Goal: Understand site structure: Understand site structure

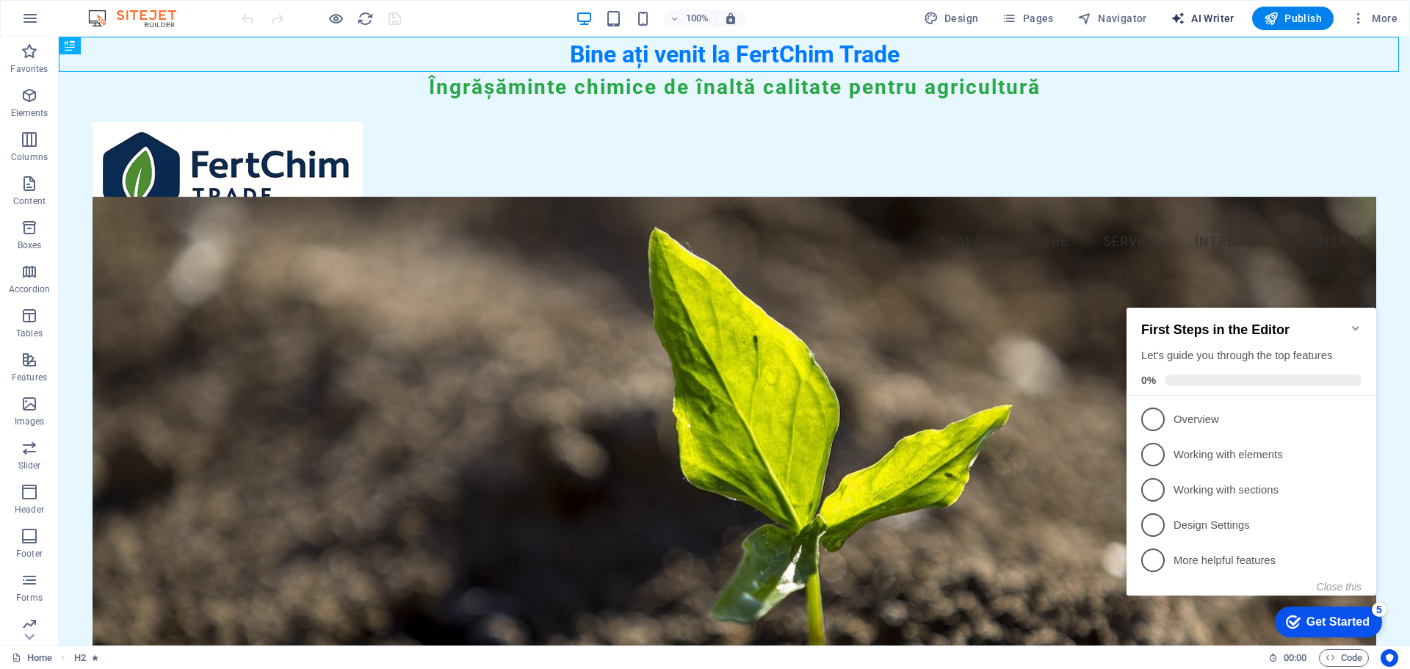
click at [1218, 19] on span "AI Writer" at bounding box center [1203, 18] width 64 height 15
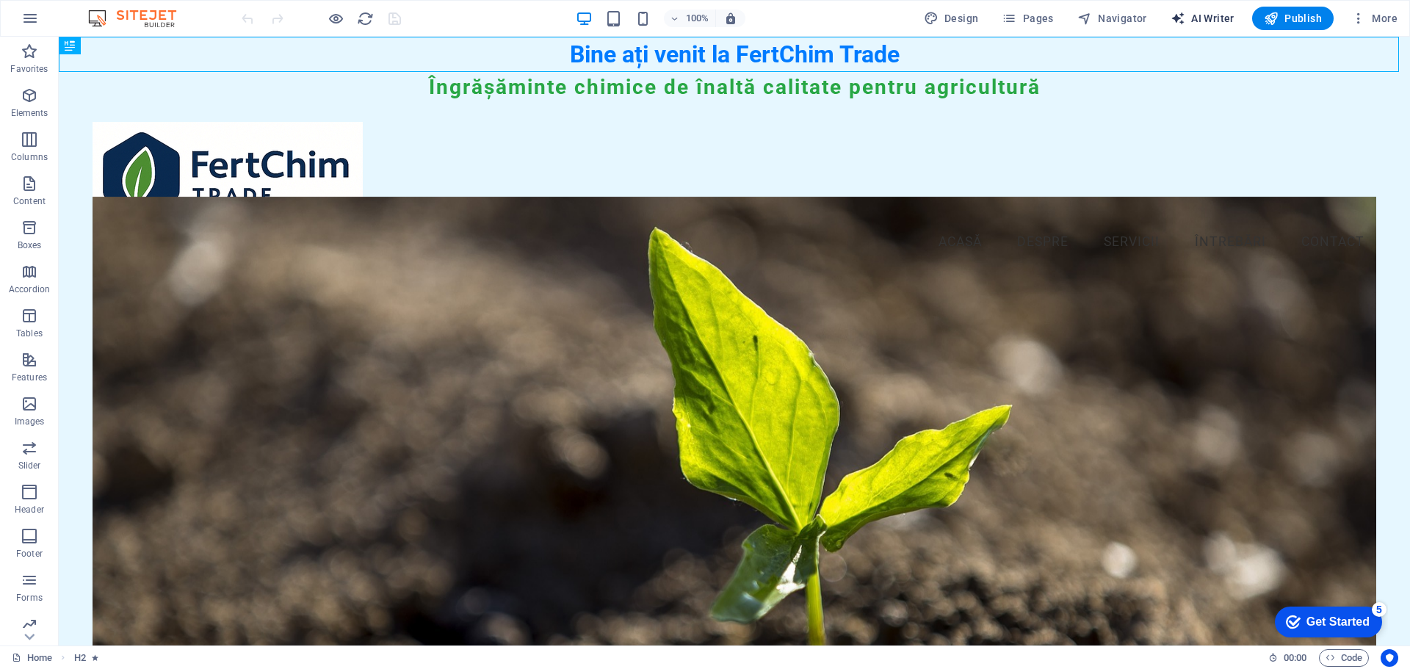
select select "English"
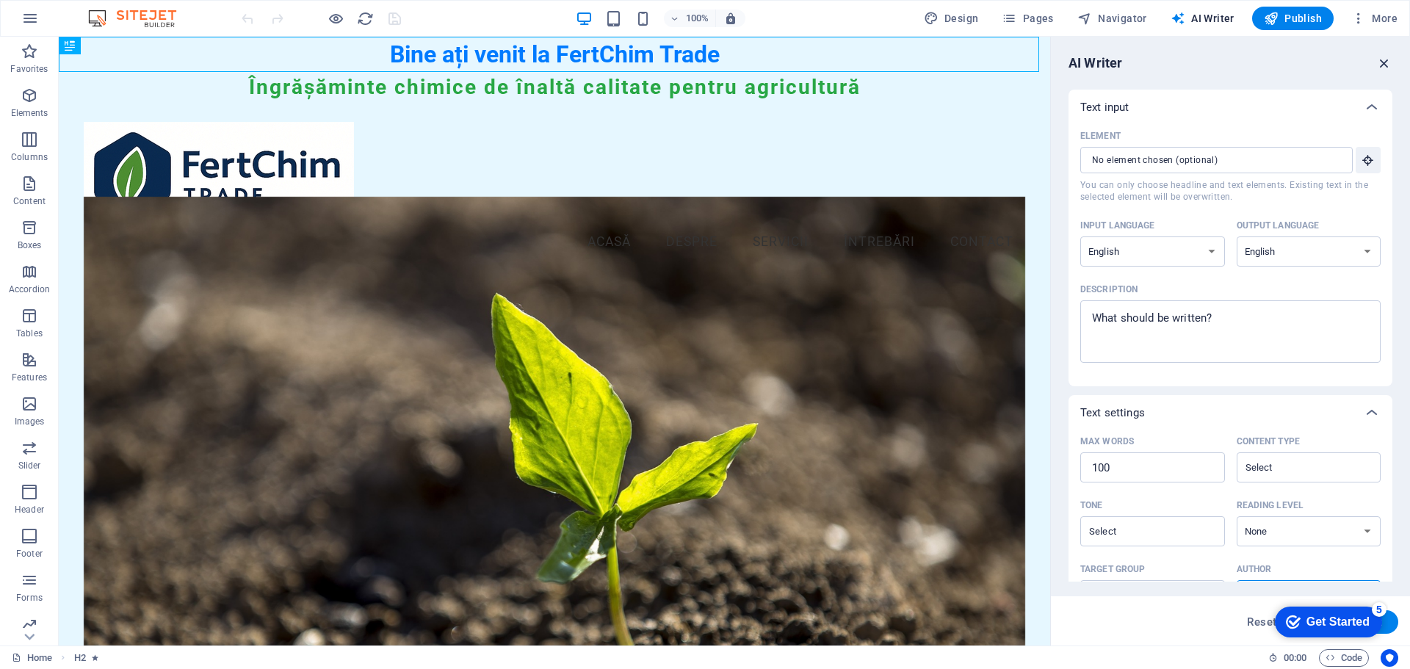
click at [1388, 62] on icon "button" at bounding box center [1385, 63] width 16 height 16
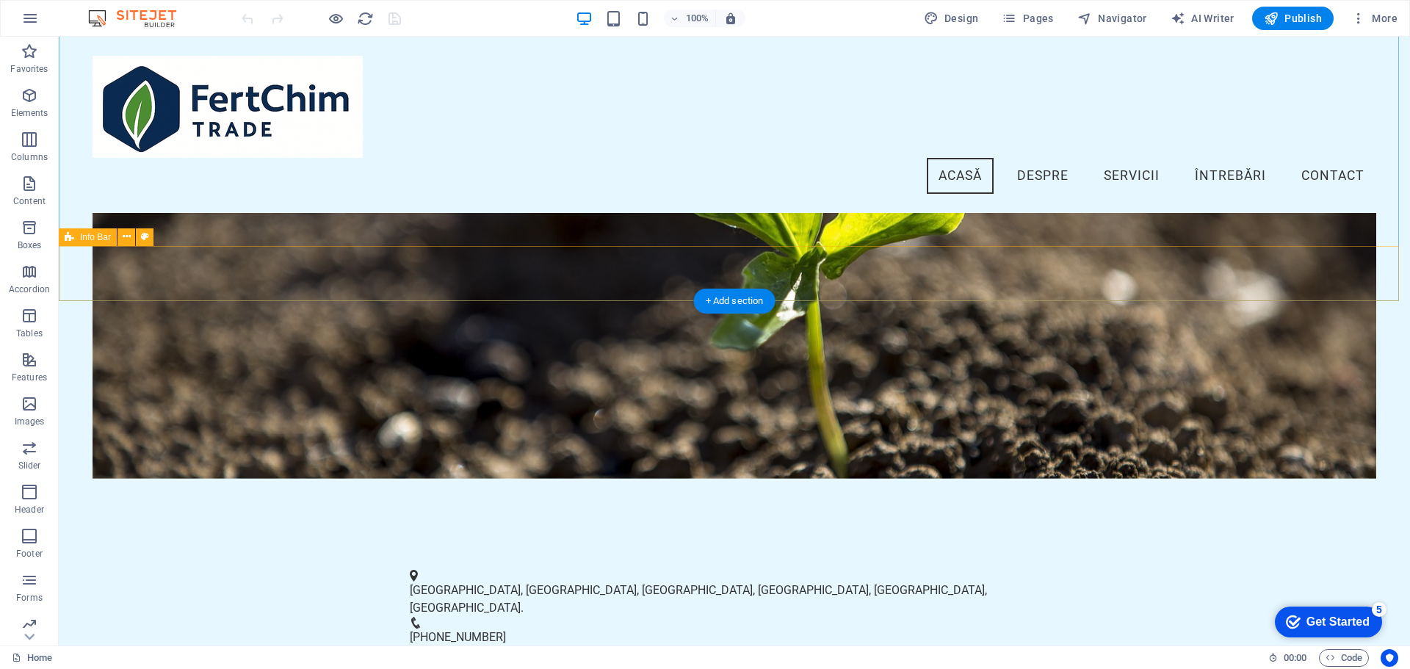
scroll to position [7, 0]
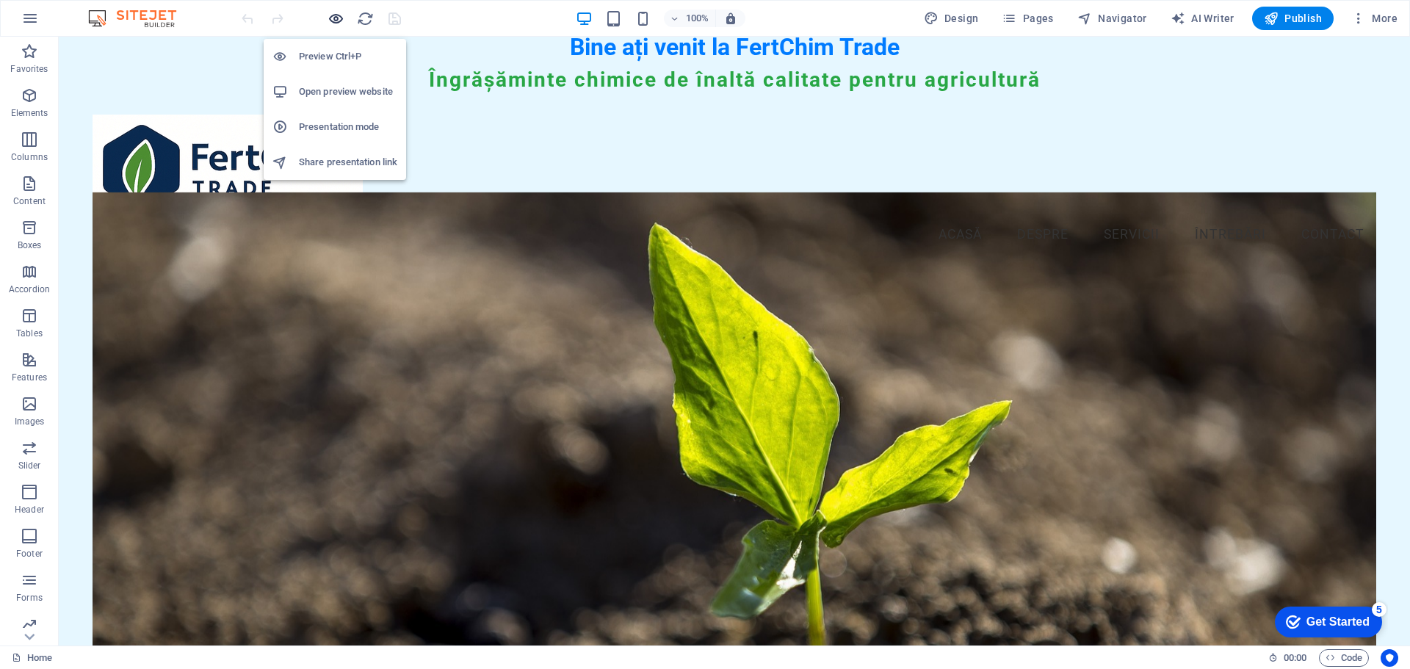
click at [331, 17] on icon "button" at bounding box center [336, 18] width 17 height 17
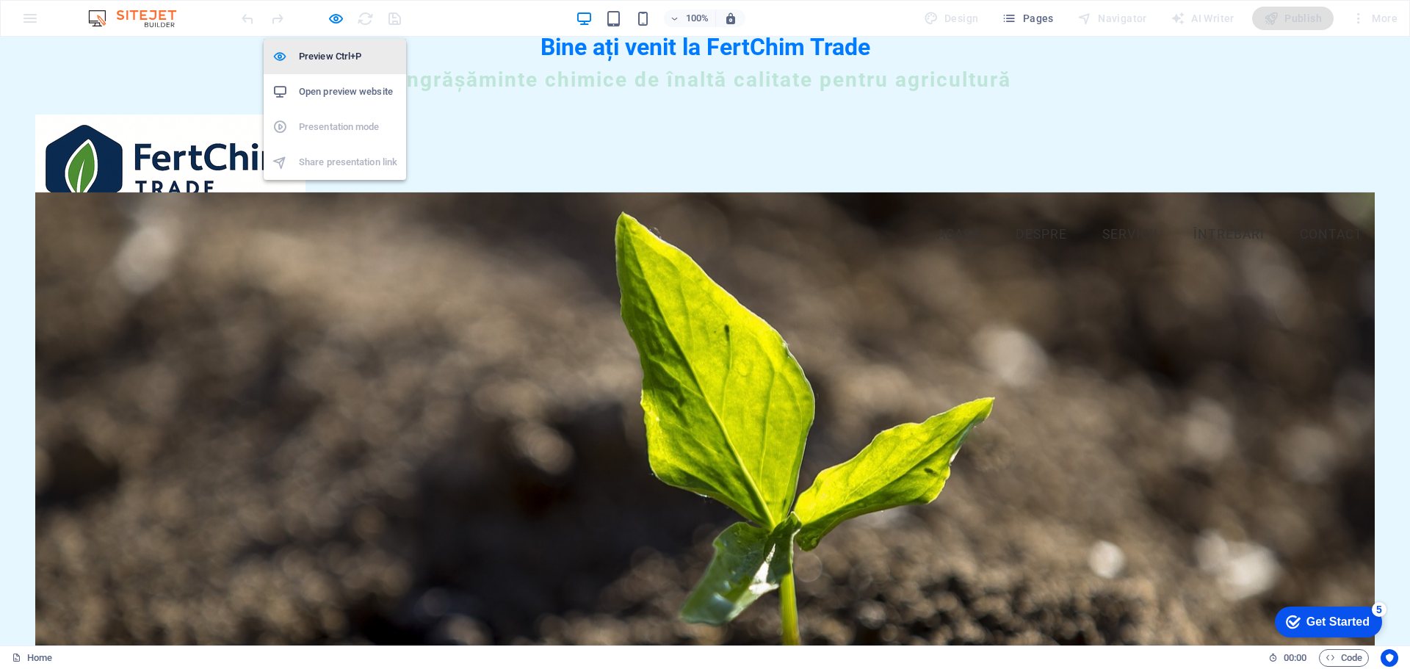
click at [338, 57] on h6 "Preview Ctrl+P" at bounding box center [348, 57] width 98 height 18
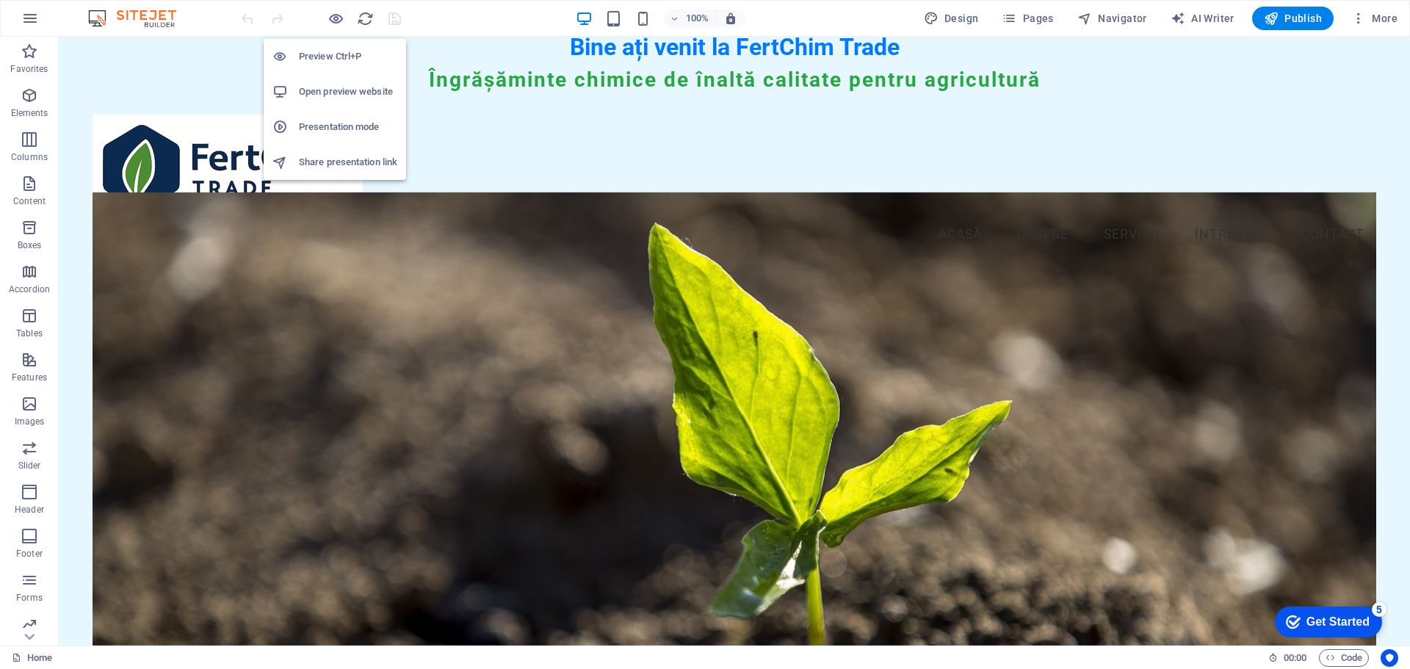
click at [346, 93] on h6 "Open preview website" at bounding box center [348, 92] width 98 height 18
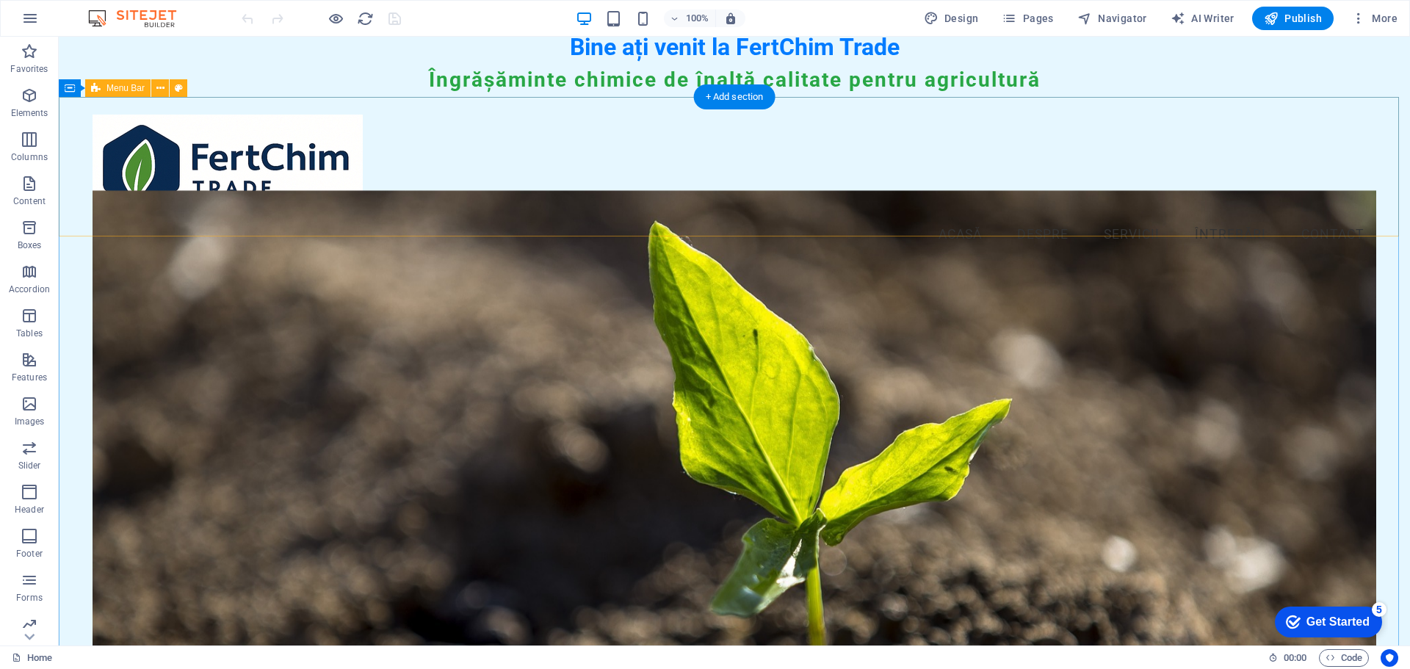
scroll to position [0, 0]
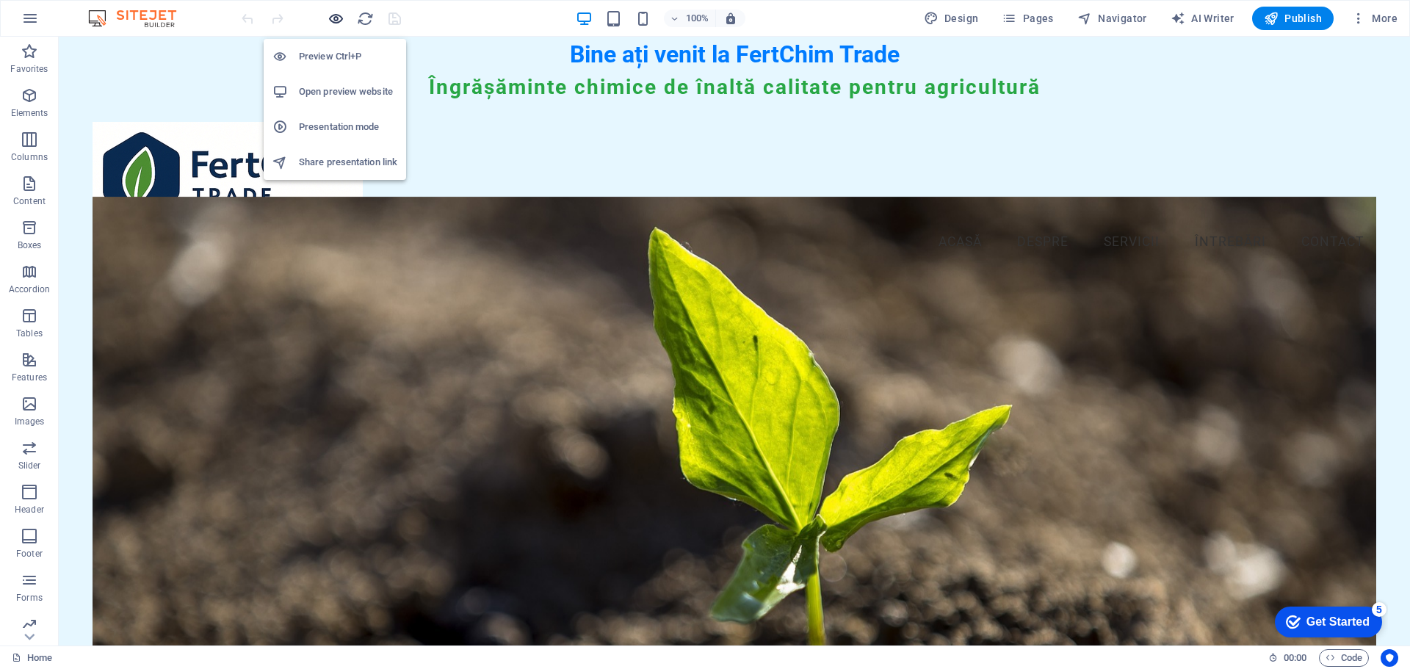
click at [334, 20] on icon "button" at bounding box center [336, 18] width 17 height 17
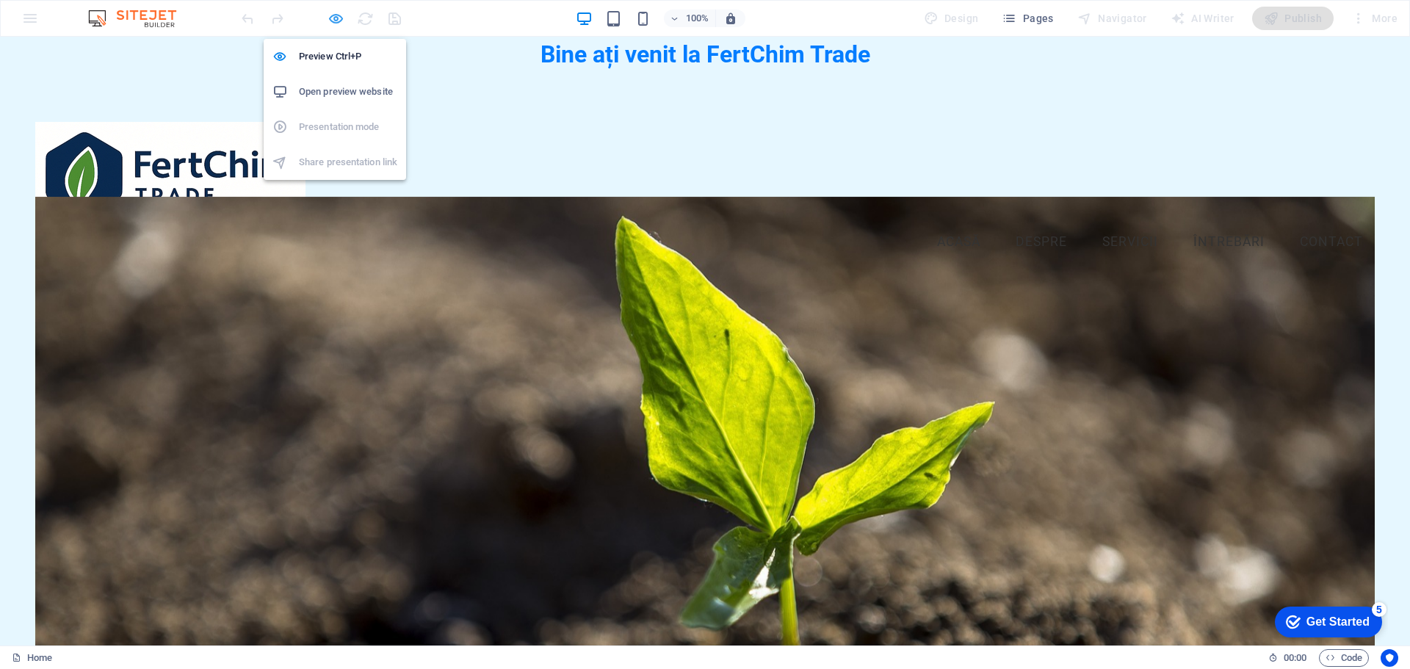
click at [334, 20] on icon "button" at bounding box center [336, 18] width 17 height 17
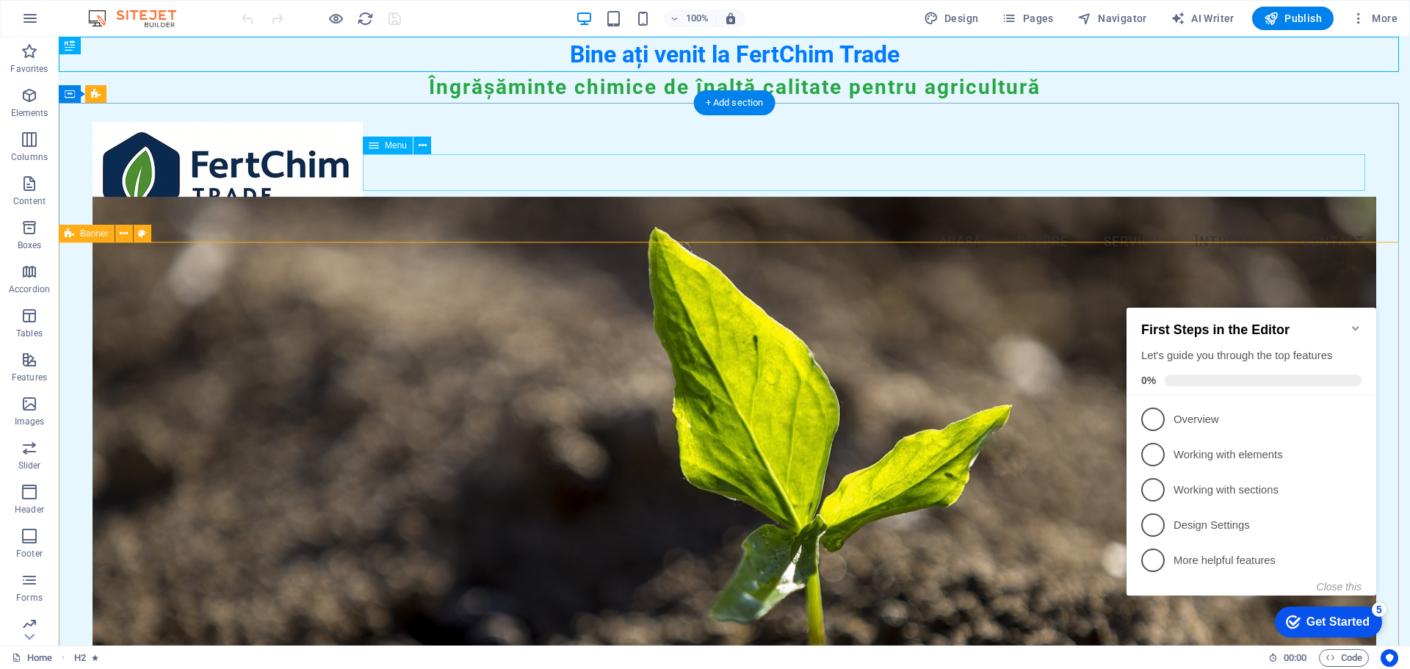
click at [1221, 224] on nav "Acasă Despre Servicii Întrebări Contact" at bounding box center [735, 242] width 1284 height 37
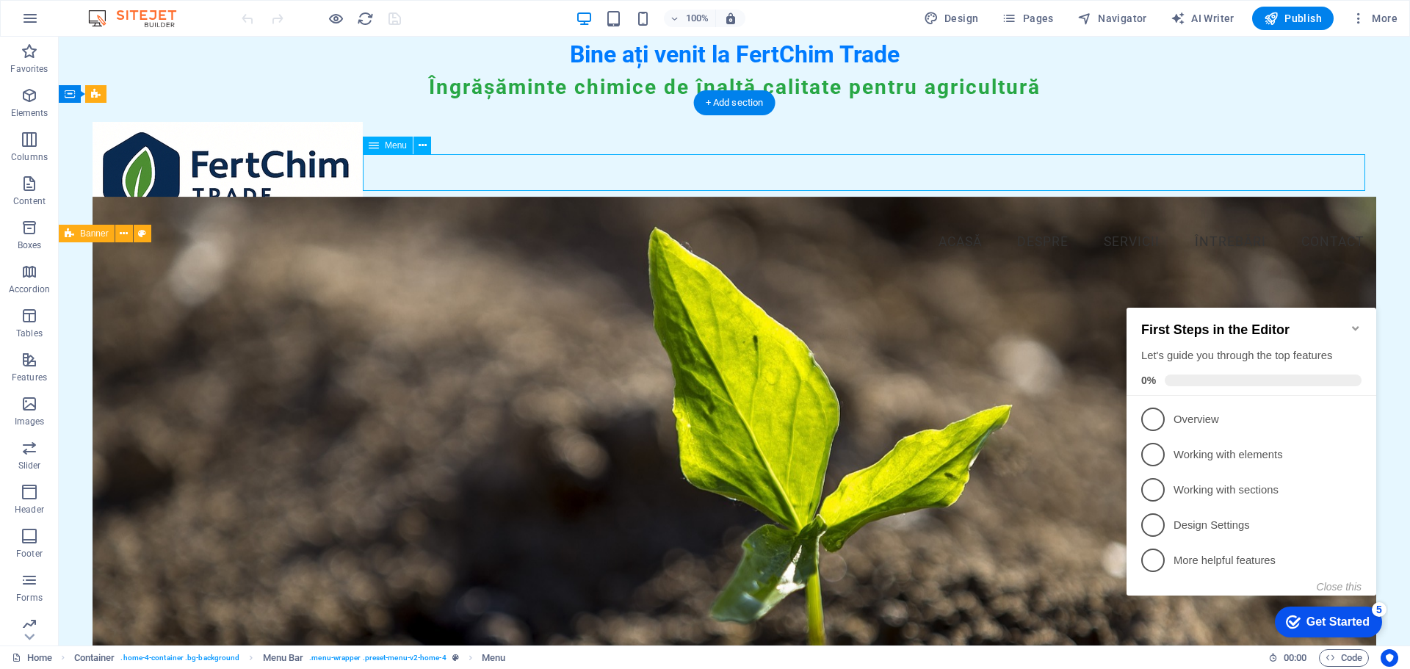
click at [1219, 224] on nav "Acasă Despre Servicii Întrebări Contact" at bounding box center [735, 242] width 1284 height 37
click at [1334, 224] on nav "Acasă Despre Servicii Întrebări Contact" at bounding box center [735, 242] width 1284 height 37
click at [1357, 323] on icon "Minimize checklist" at bounding box center [1356, 329] width 12 height 12
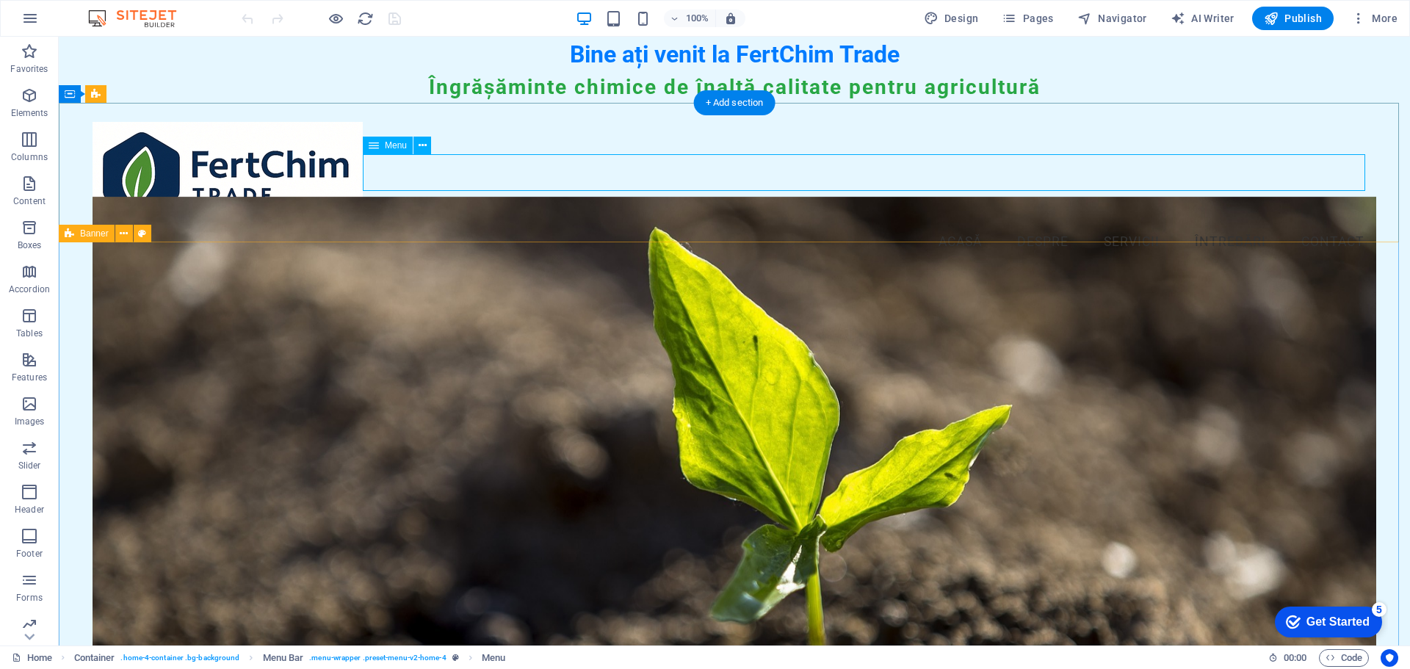
click at [1316, 224] on nav "Acasă Despre Servicii Întrebări Contact" at bounding box center [735, 242] width 1284 height 37
click at [1199, 224] on nav "Acasă Despre Servicii Întrebări Contact" at bounding box center [735, 242] width 1284 height 37
click at [1096, 224] on nav "Acasă Despre Servicii Întrebări Contact" at bounding box center [735, 242] width 1284 height 37
click at [1031, 224] on nav "Acasă Despre Servicii Întrebări Contact" at bounding box center [735, 242] width 1284 height 37
click at [900, 224] on nav "Acasă Despre Servicii Întrebări Contact" at bounding box center [735, 242] width 1284 height 37
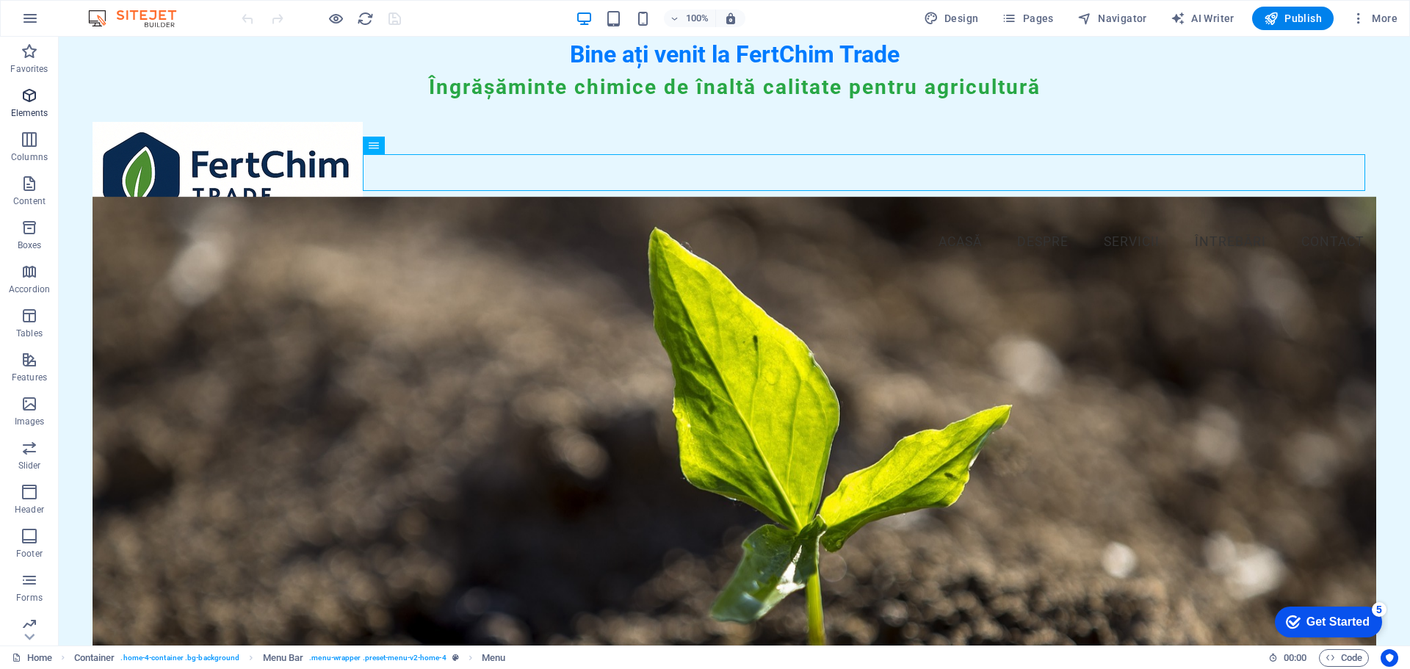
click at [32, 96] on icon "button" at bounding box center [30, 96] width 18 height 18
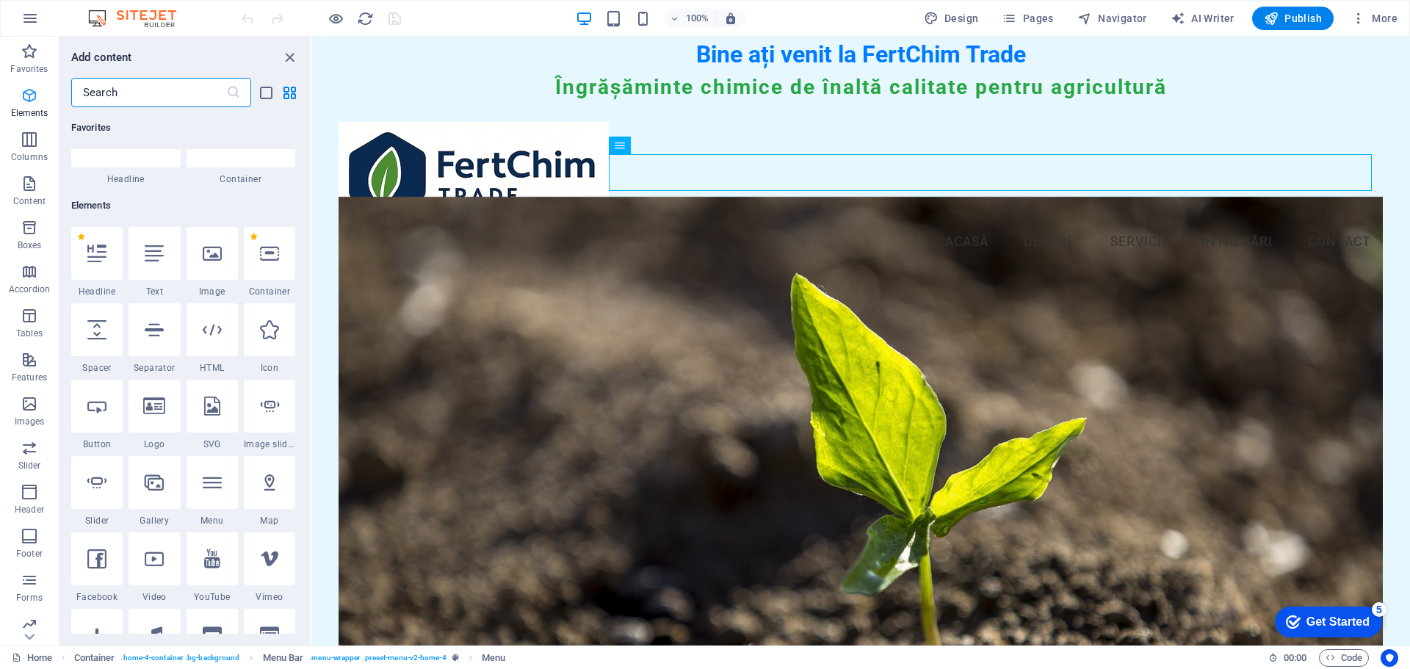
scroll to position [156, 0]
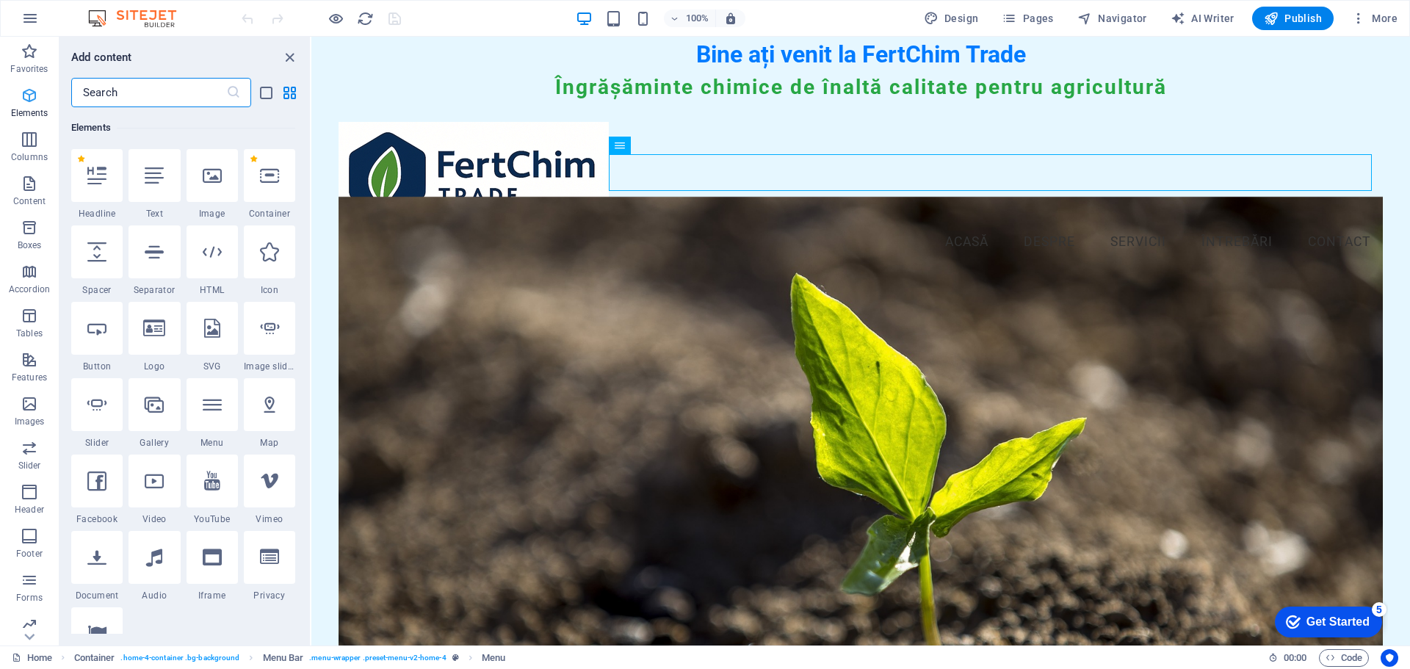
click at [32, 96] on icon "button" at bounding box center [30, 96] width 18 height 18
click at [19, 144] on span "Columns" at bounding box center [29, 148] width 59 height 35
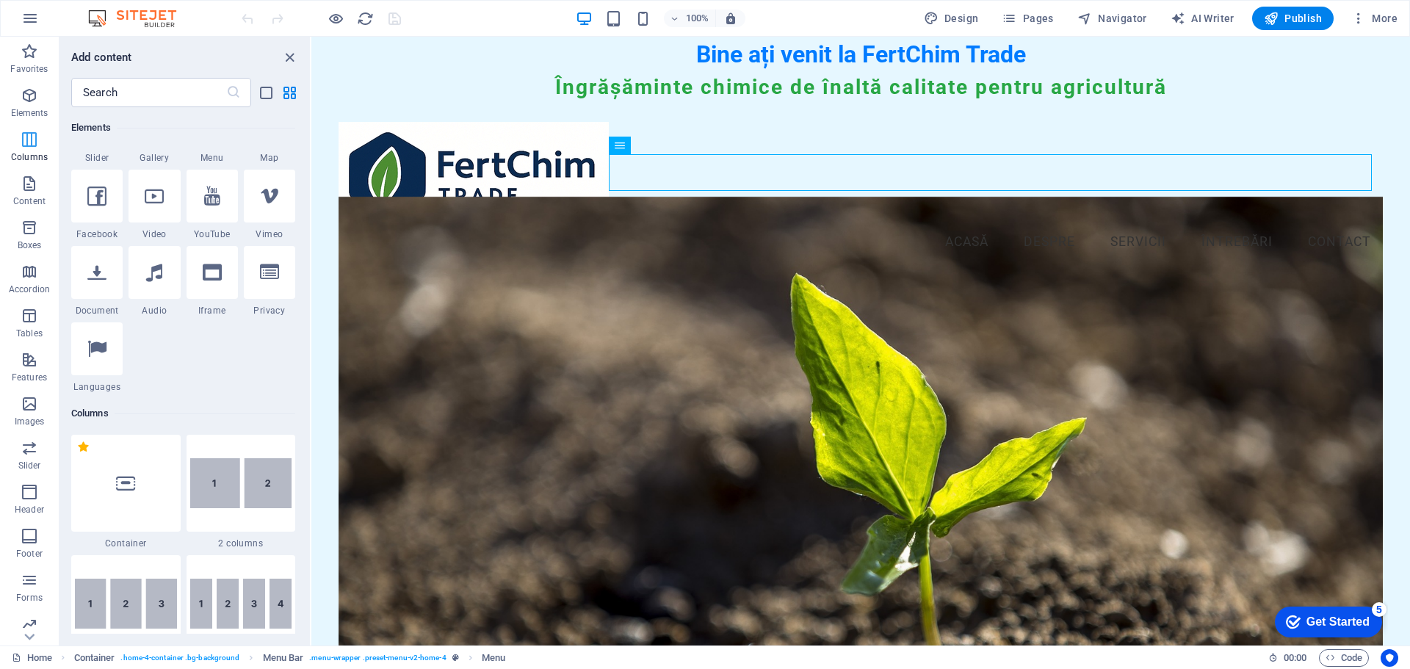
scroll to position [727, 0]
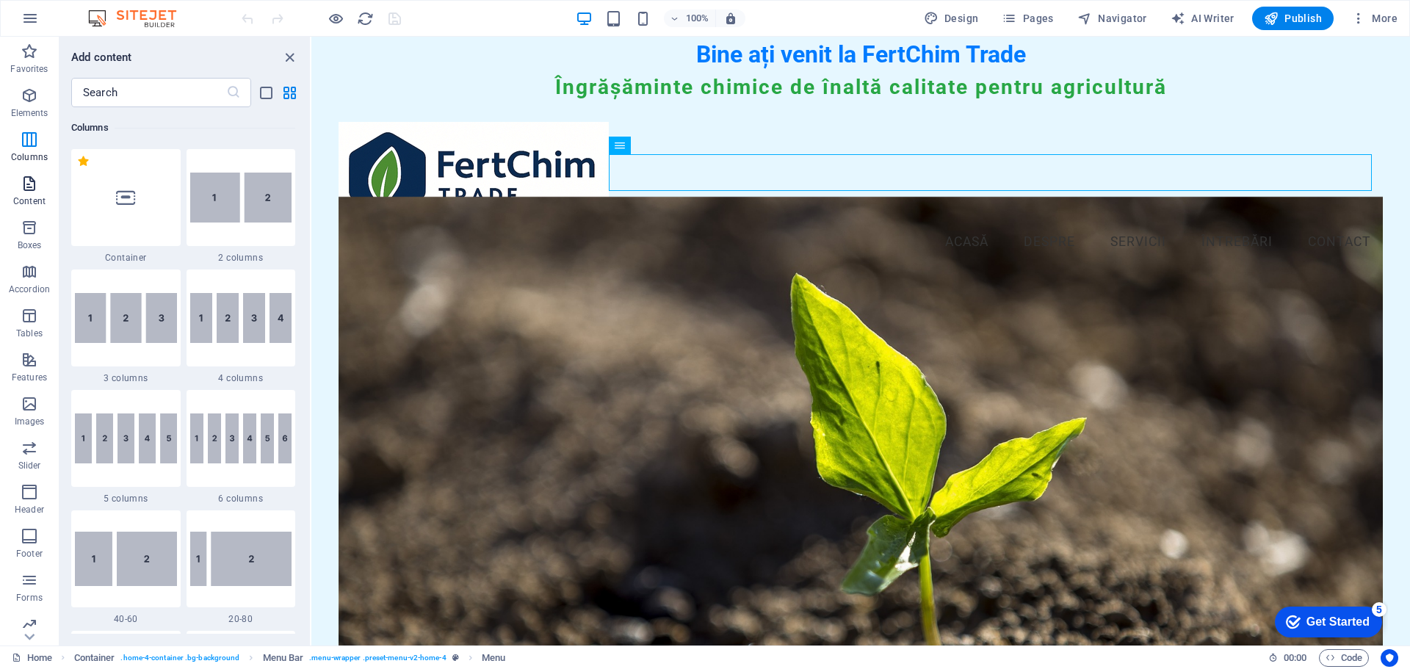
click at [26, 191] on icon "button" at bounding box center [30, 184] width 18 height 18
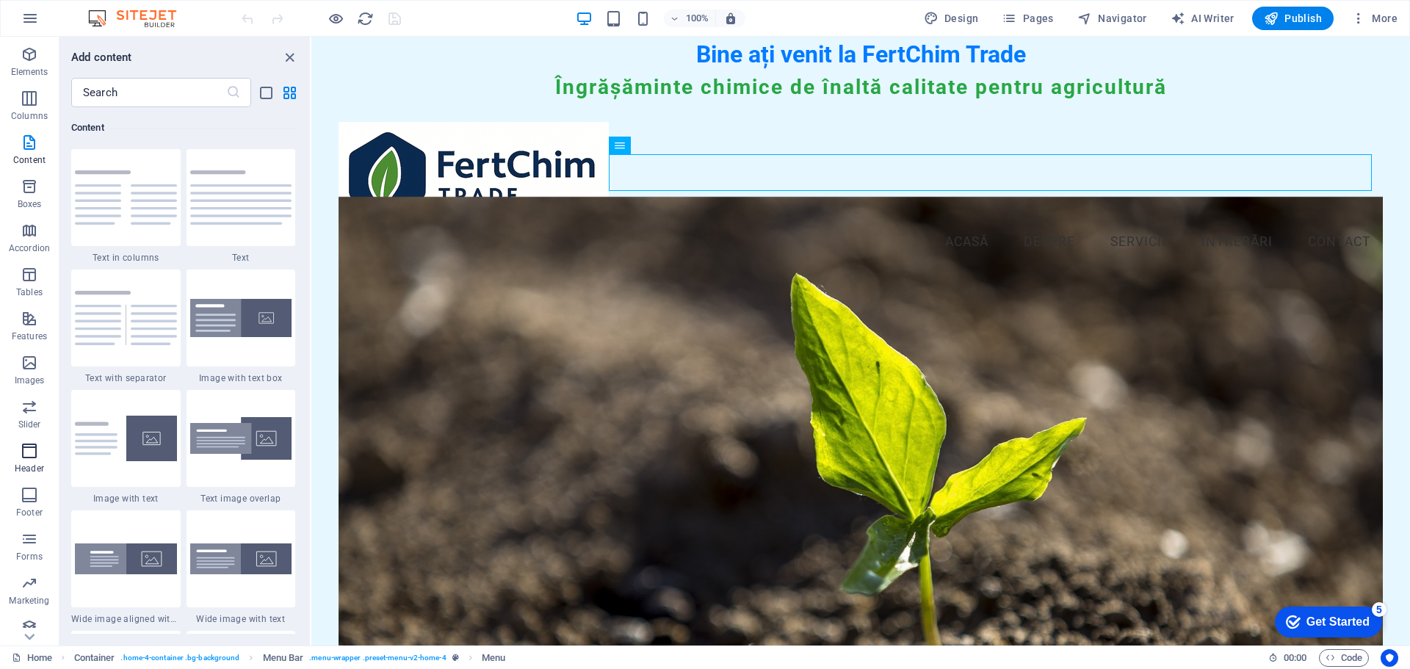
scroll to position [52, 0]
click at [26, 574] on icon "button" at bounding box center [30, 572] width 18 height 18
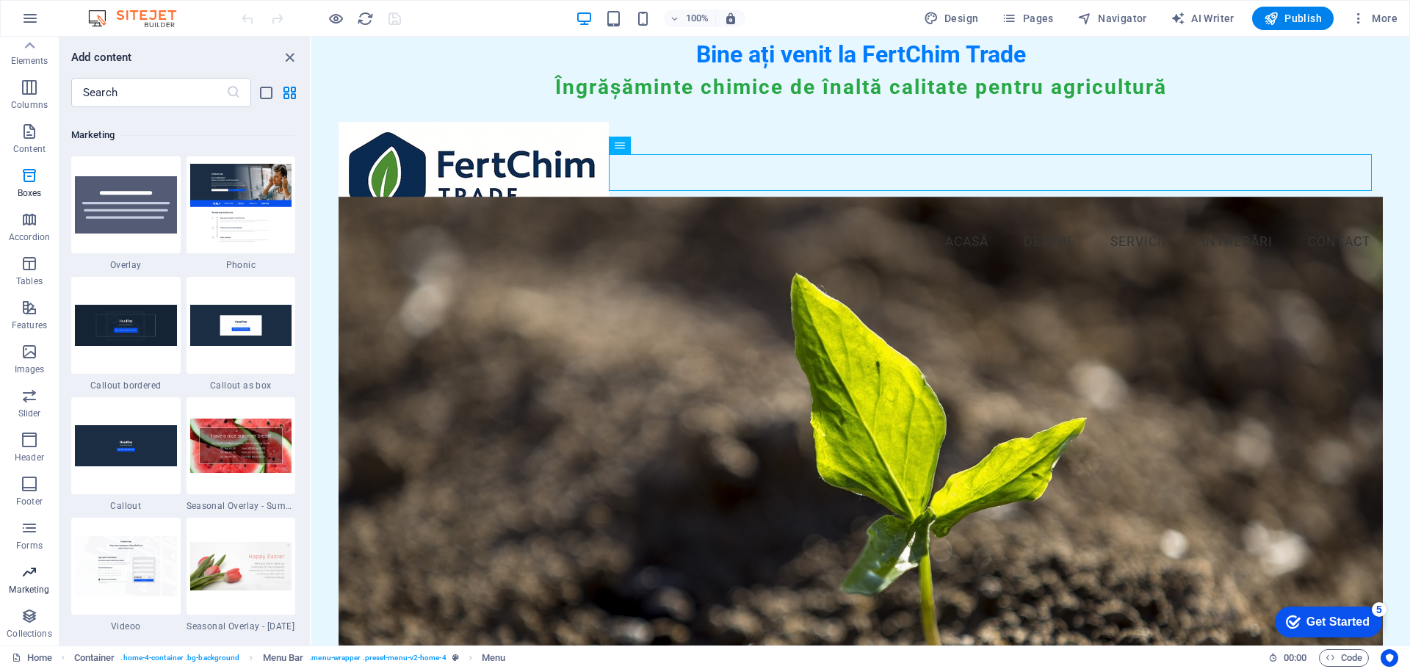
scroll to position [11966, 0]
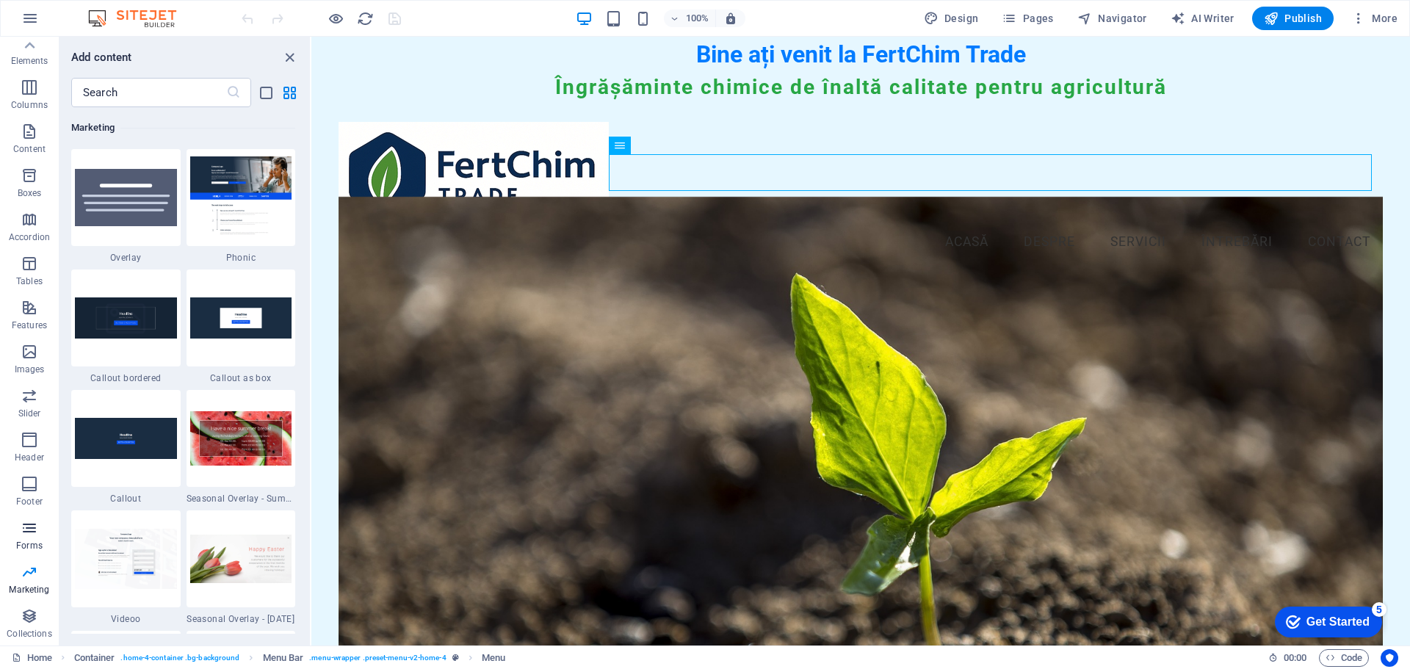
click at [33, 535] on icon "button" at bounding box center [30, 528] width 18 height 18
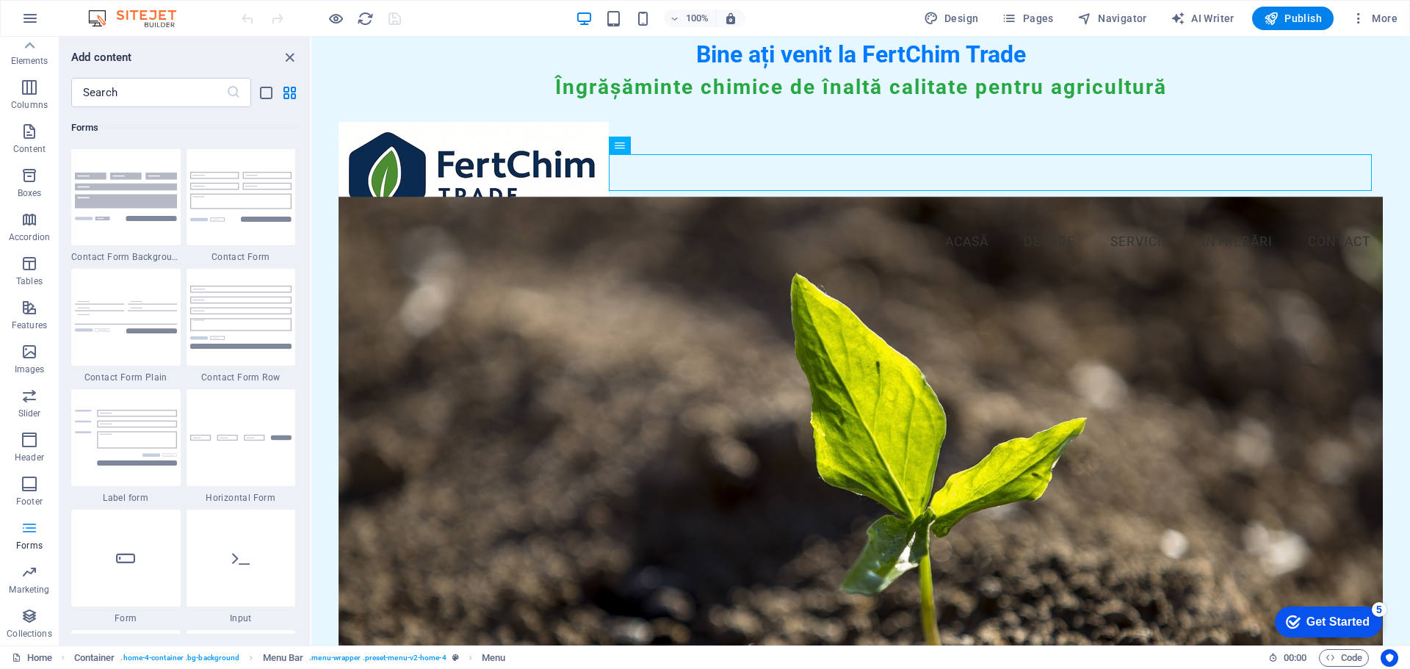
scroll to position [10726, 0]
click at [29, 483] on icon "button" at bounding box center [30, 484] width 18 height 18
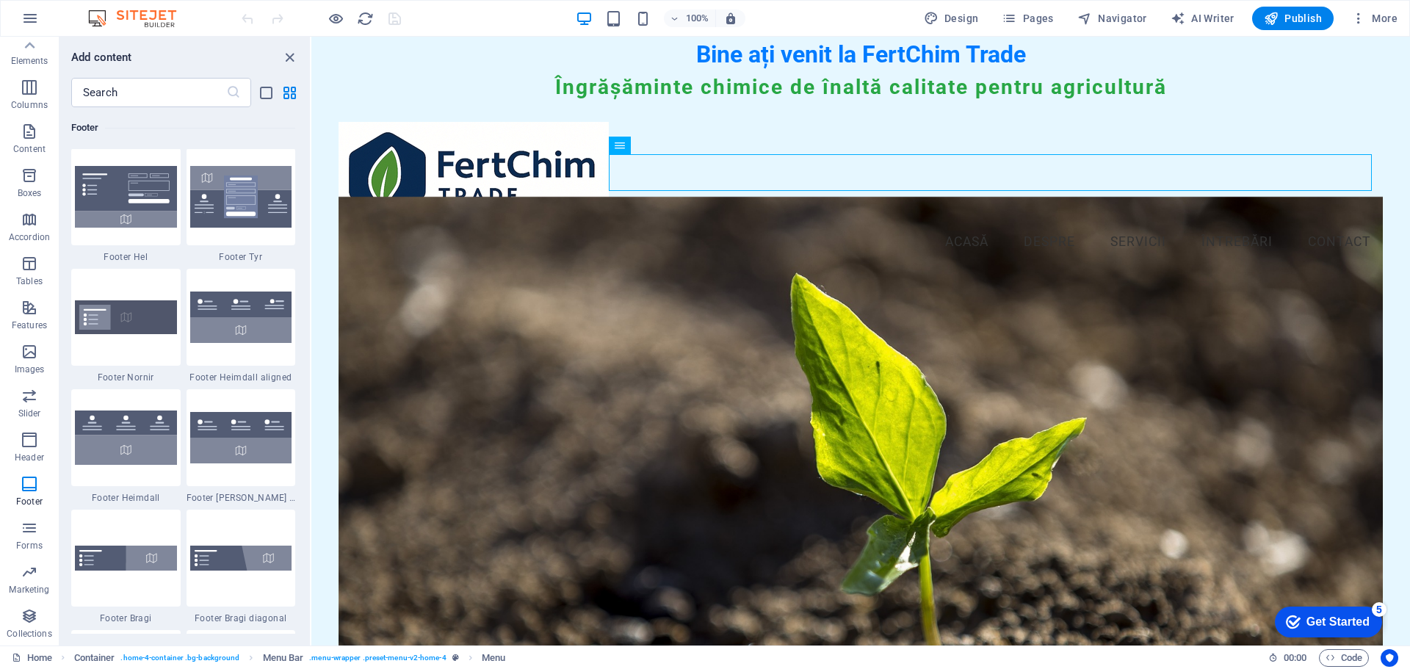
scroll to position [9726, 0]
click at [36, 438] on icon "button" at bounding box center [30, 440] width 18 height 18
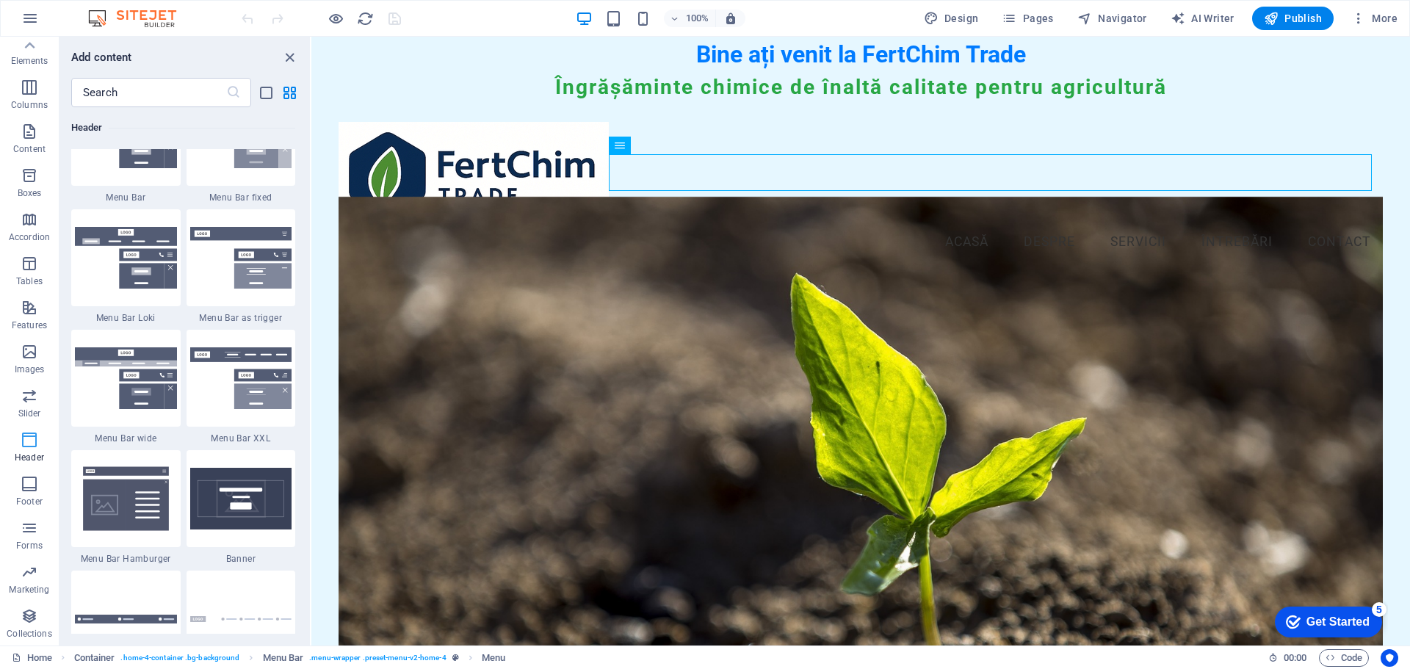
scroll to position [8846, 0]
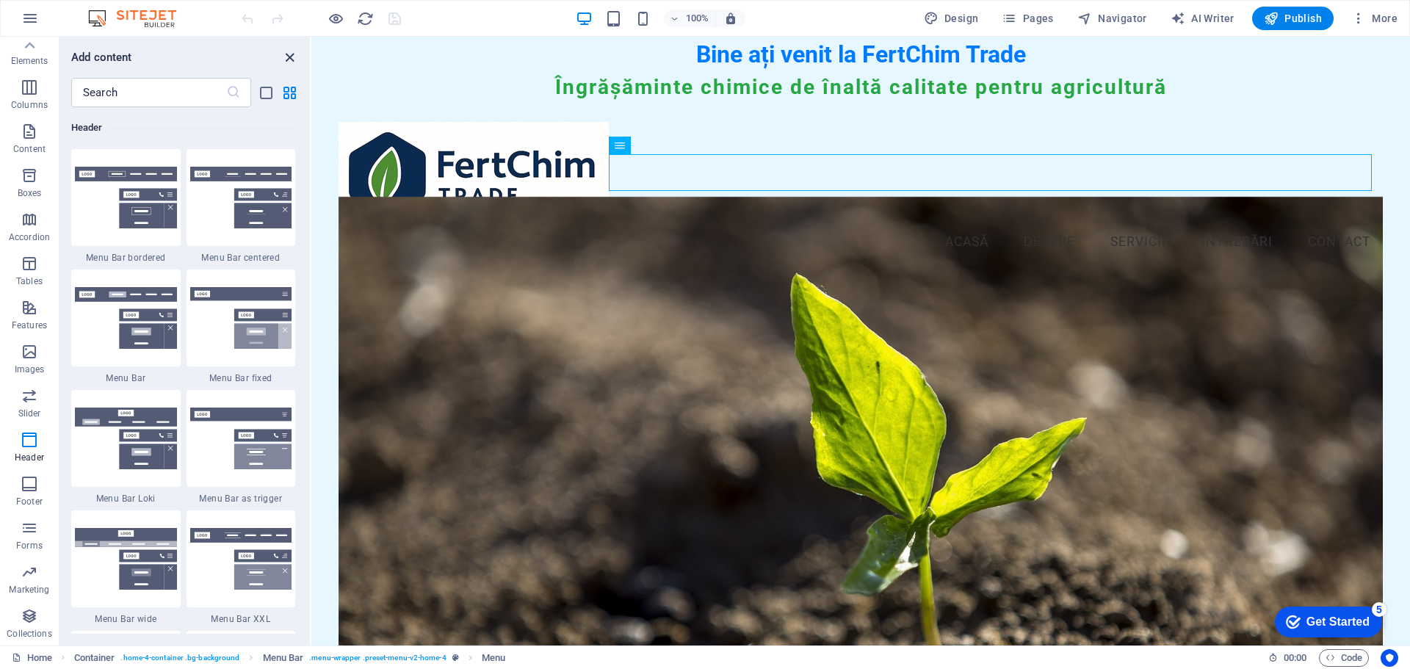
click at [291, 61] on icon "close panel" at bounding box center [289, 57] width 17 height 17
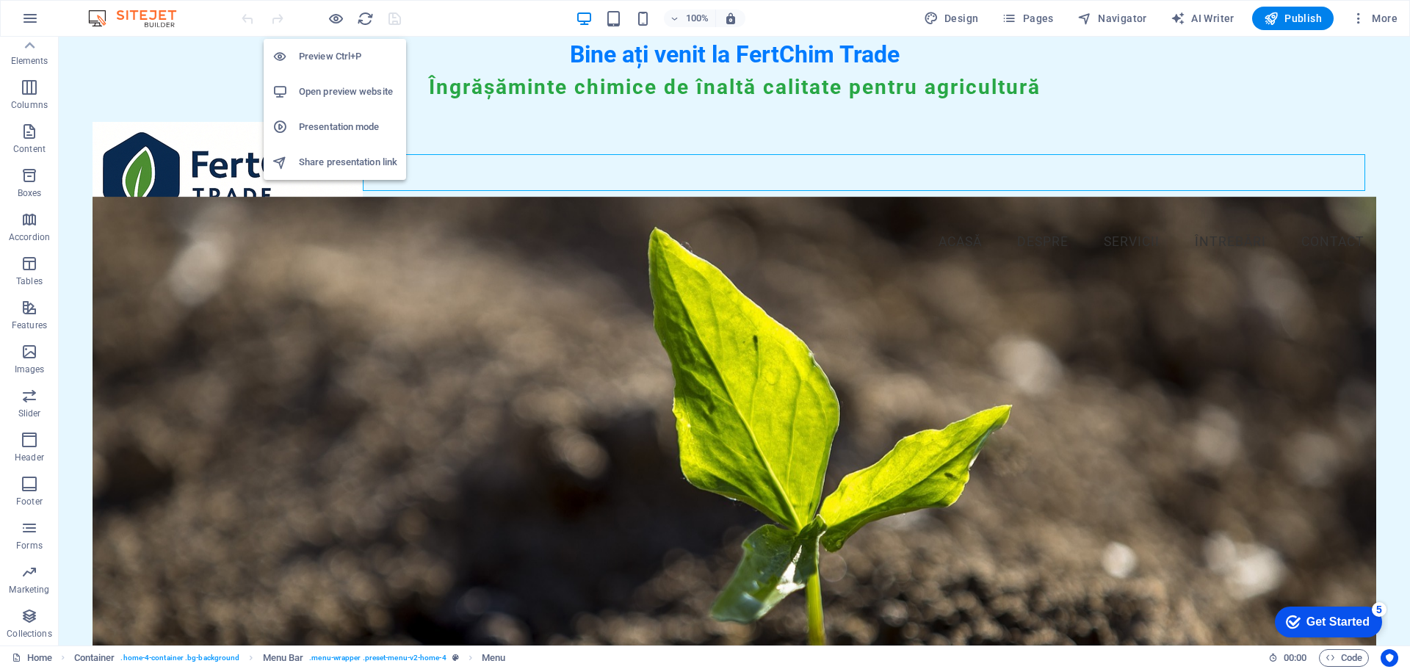
click at [324, 93] on h6 "Open preview website" at bounding box center [348, 92] width 98 height 18
